Goal: Task Accomplishment & Management: Manage account settings

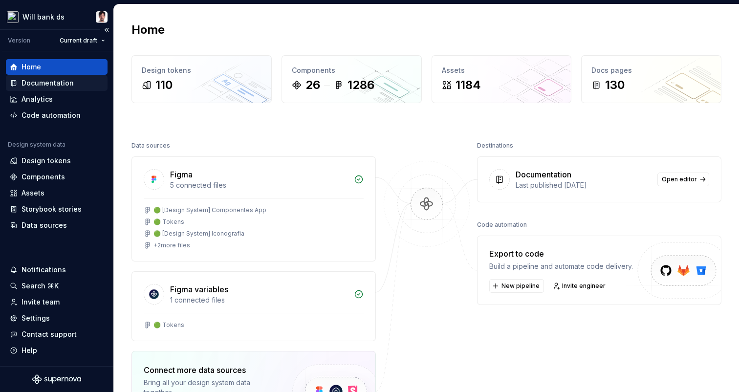
click at [37, 84] on div "Documentation" at bounding box center [48, 83] width 52 height 10
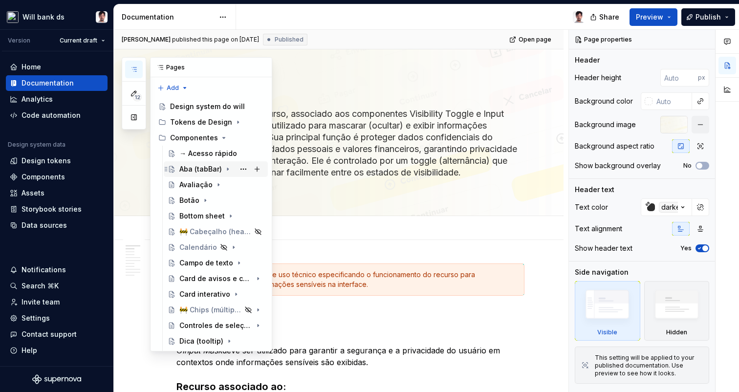
click at [187, 170] on div "Aba (tabBar)" at bounding box center [200, 169] width 43 height 10
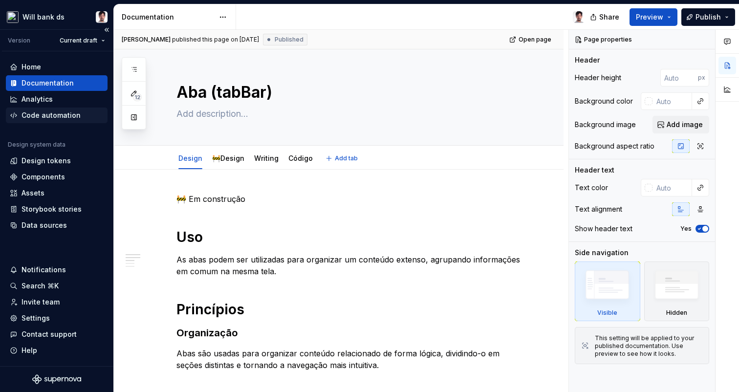
type textarea "*"
click at [45, 96] on div "Analytics" at bounding box center [37, 99] width 31 height 10
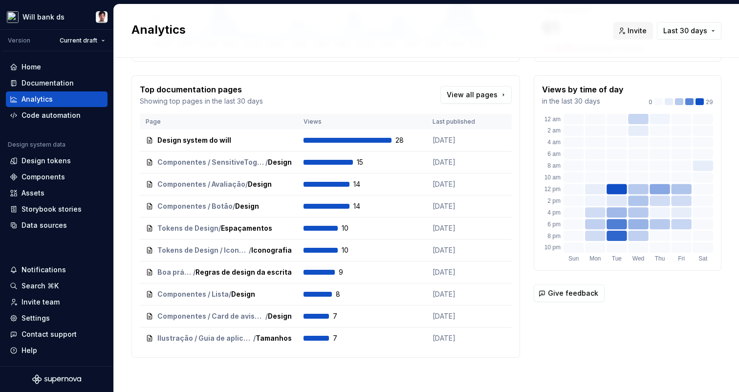
scroll to position [160, 0]
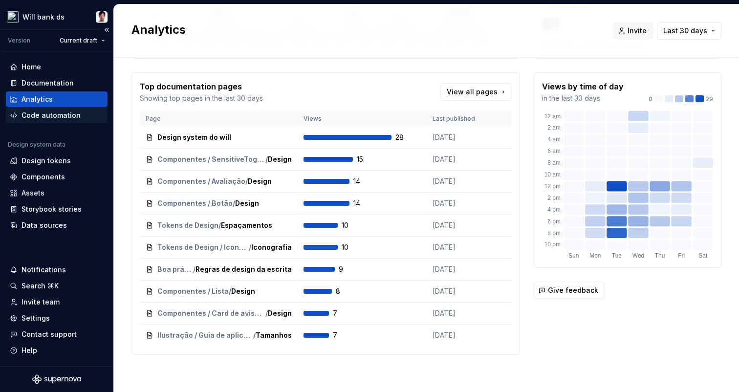
click at [47, 119] on div "Code automation" at bounding box center [51, 116] width 59 height 10
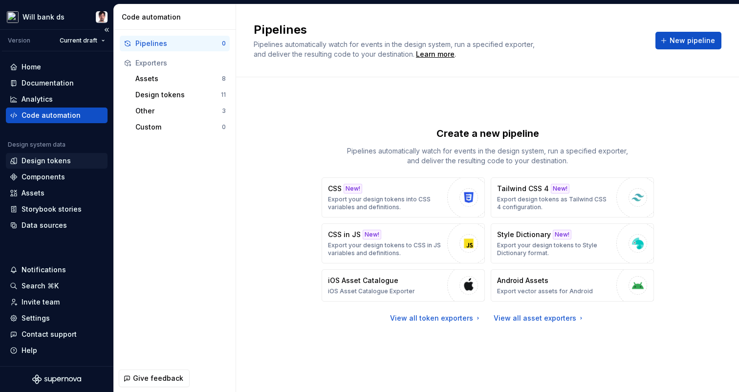
click at [47, 164] on div "Design tokens" at bounding box center [46, 161] width 49 height 10
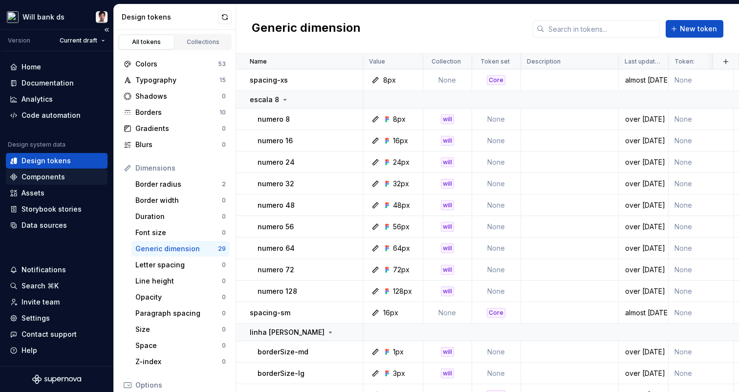
click at [51, 177] on div "Components" at bounding box center [44, 177] width 44 height 10
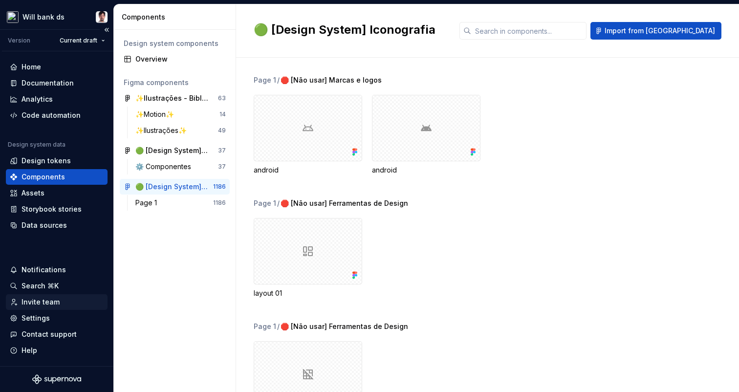
click at [41, 302] on div "Invite team" at bounding box center [41, 302] width 38 height 10
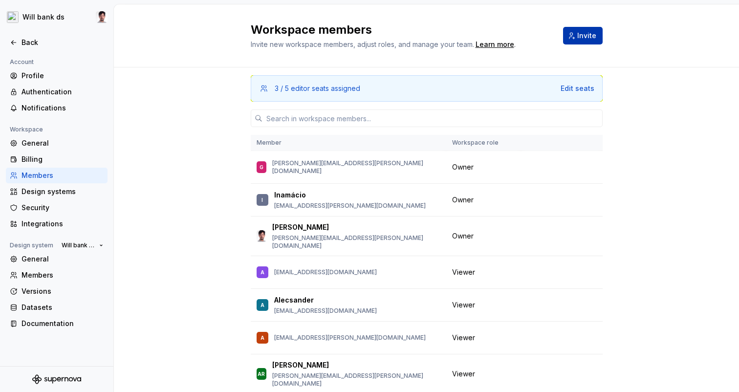
click at [584, 34] on span "Invite" at bounding box center [586, 36] width 19 height 10
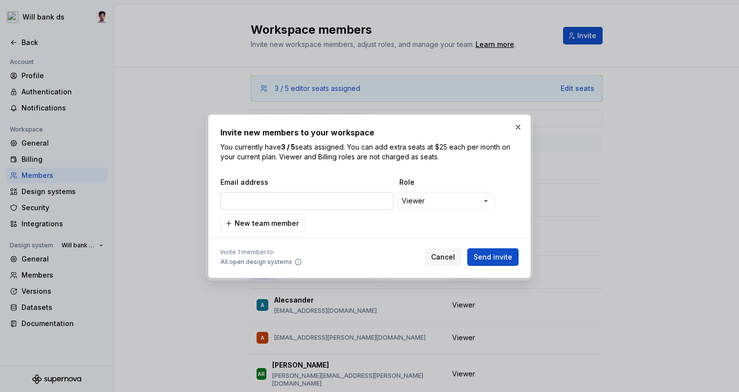
click at [267, 203] on input "email" at bounding box center [307, 201] width 173 height 18
click at [445, 259] on span "Cancel" at bounding box center [443, 257] width 24 height 10
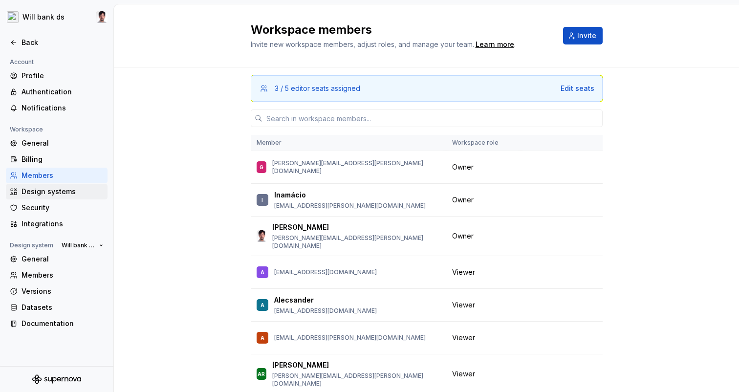
click at [41, 192] on div "Design systems" at bounding box center [63, 192] width 82 height 10
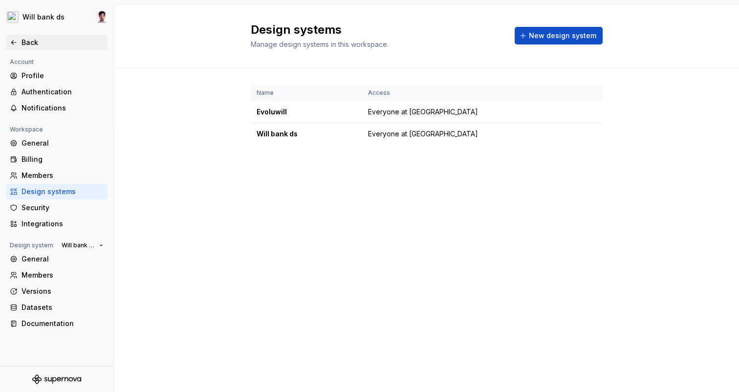
click at [26, 44] on div "Back" at bounding box center [63, 43] width 82 height 10
